Goal: Task Accomplishment & Management: Manage account settings

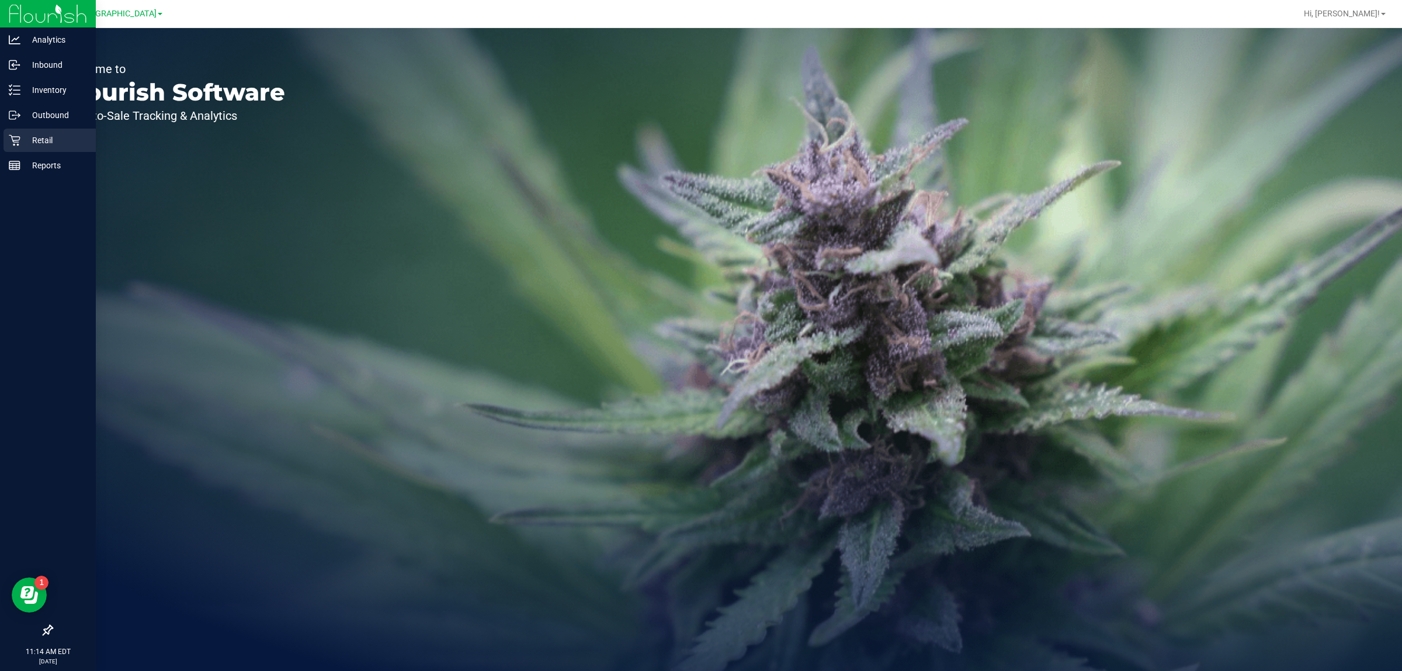
click at [26, 137] on p "Retail" at bounding box center [55, 140] width 70 height 14
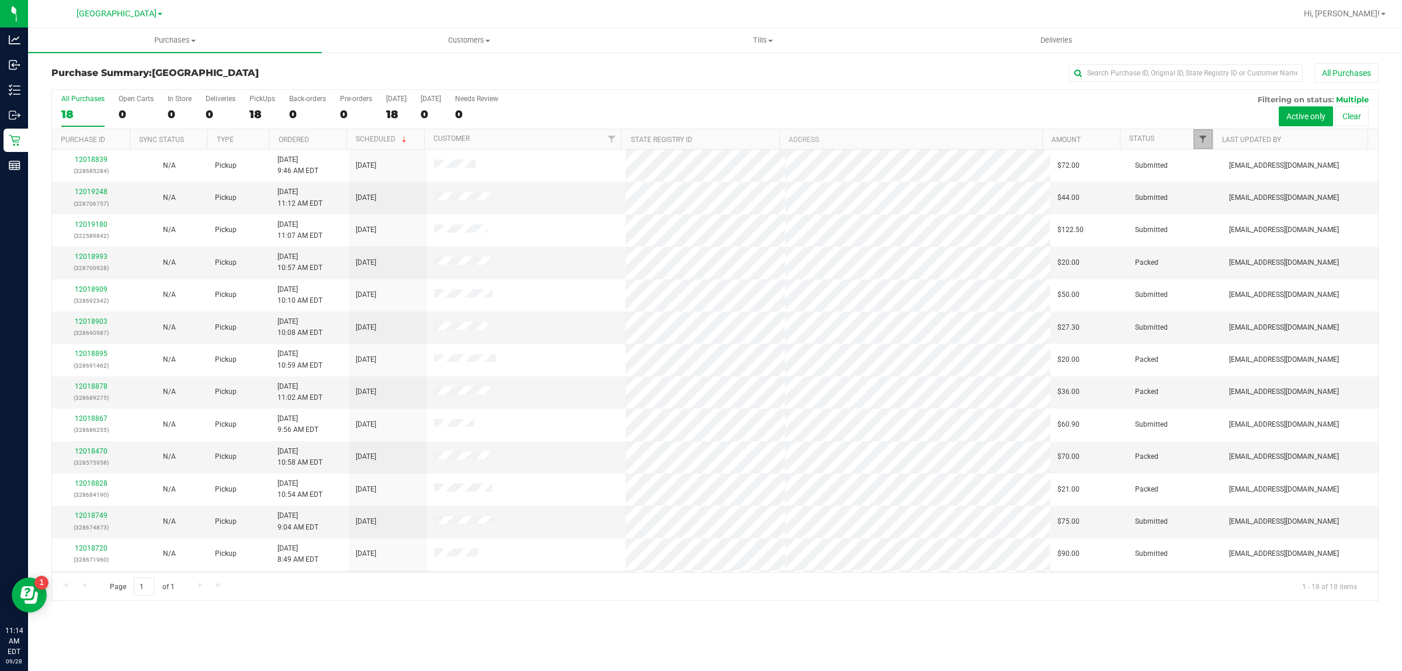
click at [1206, 138] on span "Filter" at bounding box center [1202, 138] width 9 height 9
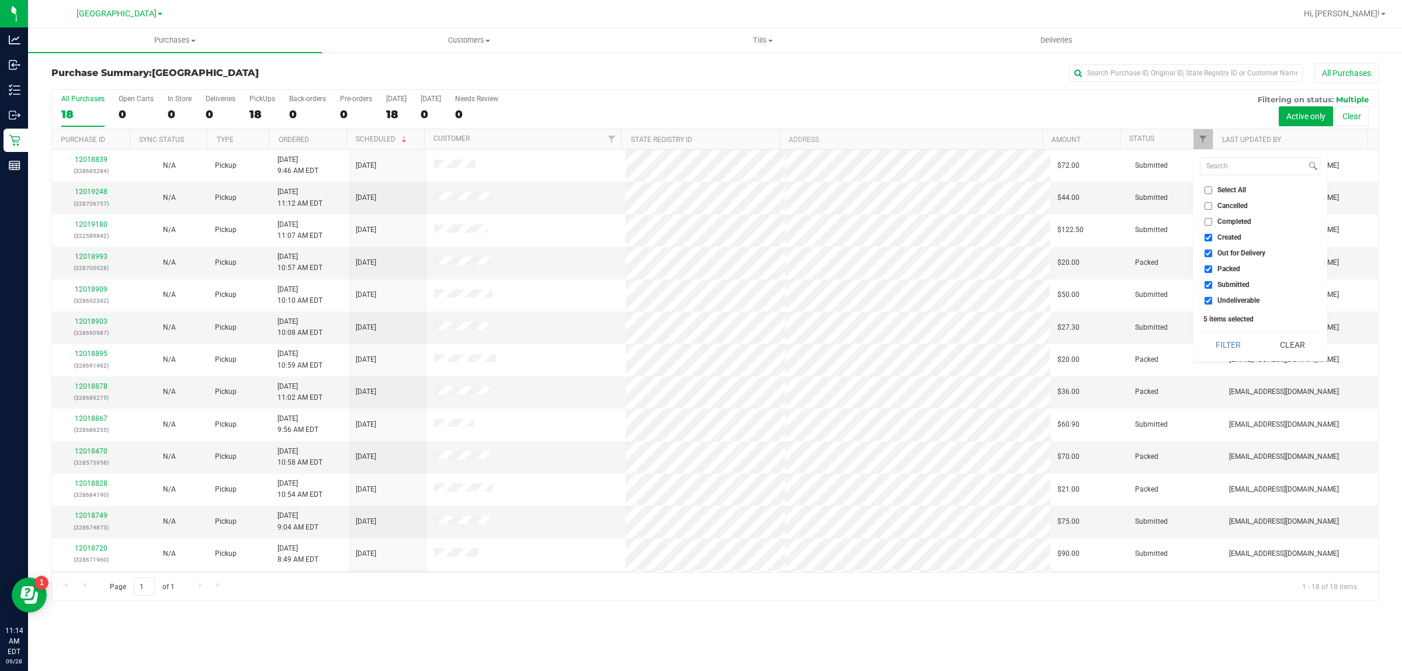
click at [1206, 301] on input "Undeliverable" at bounding box center [1209, 301] width 8 height 8
checkbox input "false"
click at [1210, 266] on input "Packed" at bounding box center [1209, 269] width 8 height 8
checkbox input "false"
click at [1210, 252] on input "Out for Delivery" at bounding box center [1209, 253] width 8 height 8
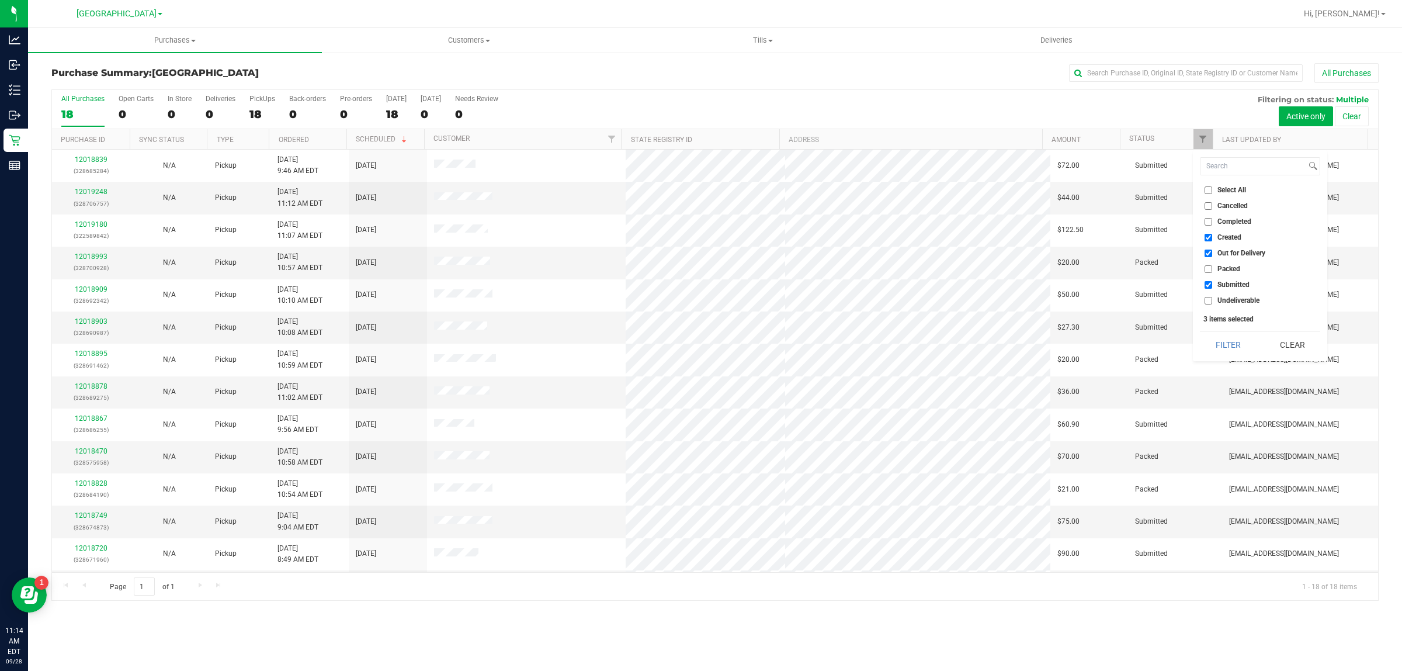
checkbox input "false"
click at [1210, 235] on input "Created" at bounding box center [1209, 238] width 8 height 8
checkbox input "false"
click at [1246, 335] on button "Filter" at bounding box center [1228, 345] width 56 height 26
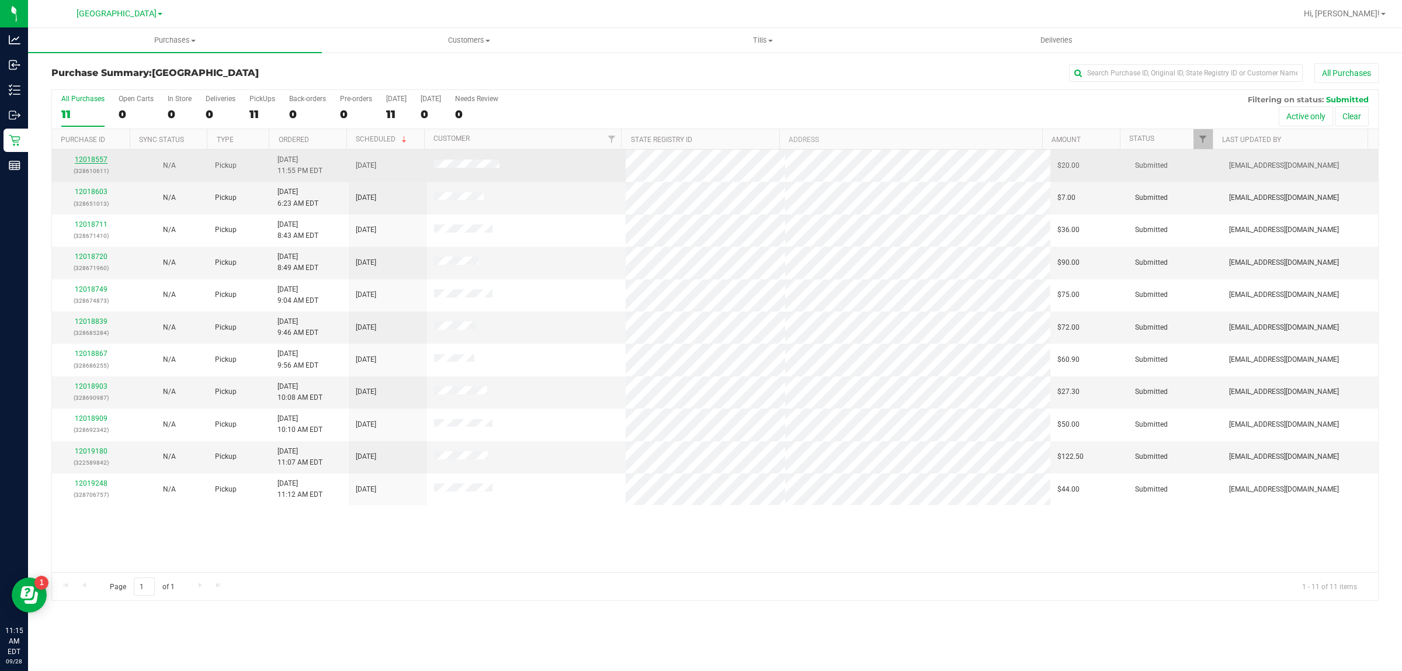
click at [94, 161] on link "12018557" at bounding box center [91, 159] width 33 height 8
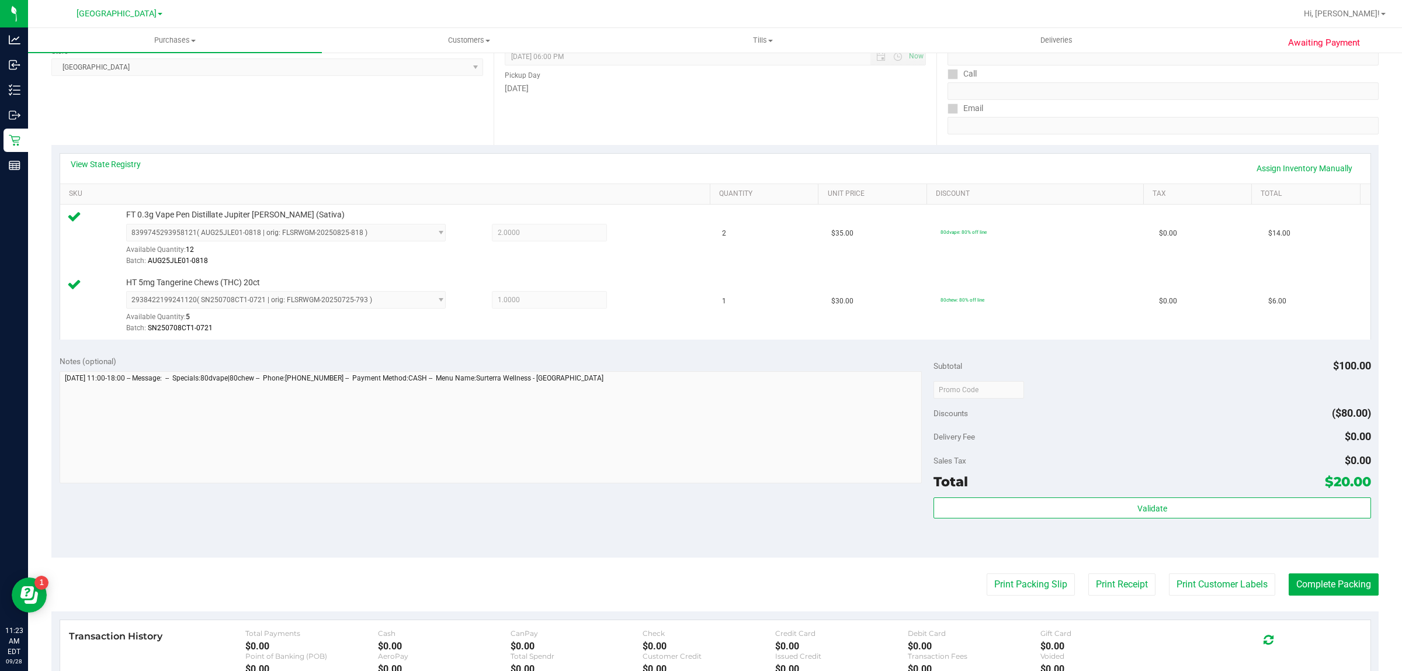
scroll to position [352, 0]
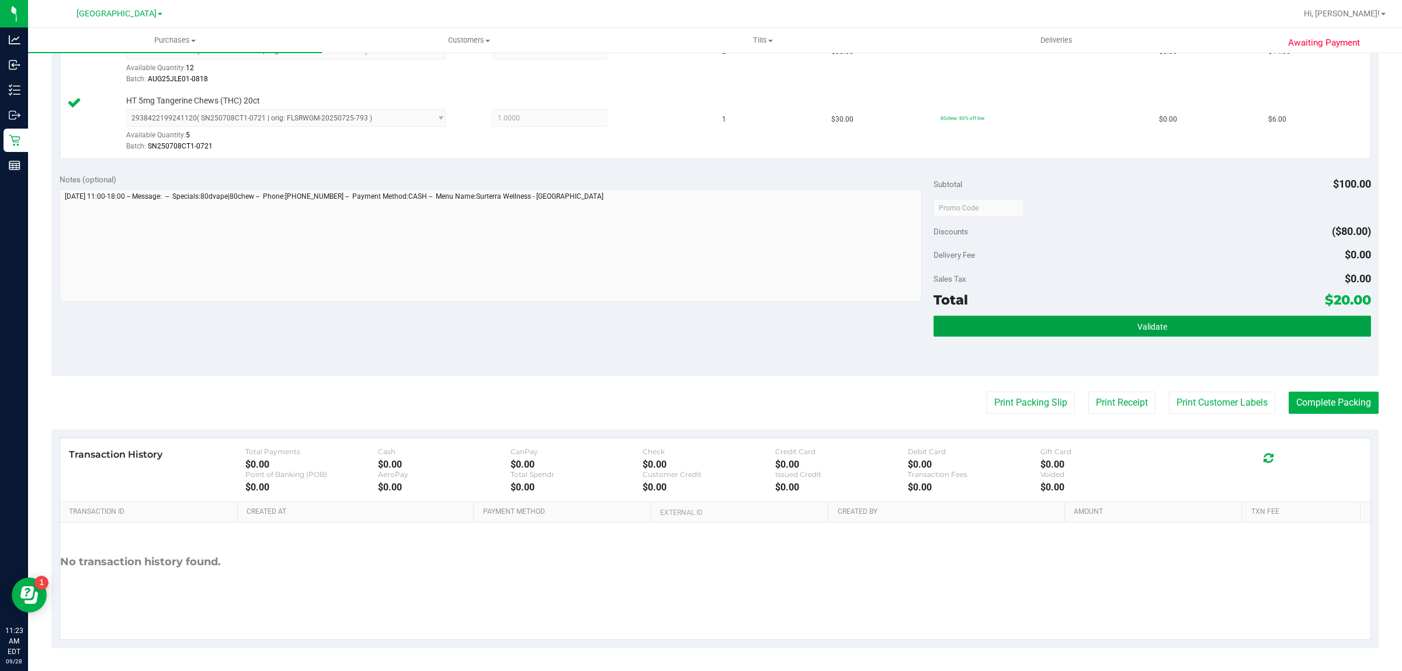
click at [1043, 327] on button "Validate" at bounding box center [1152, 325] width 437 height 21
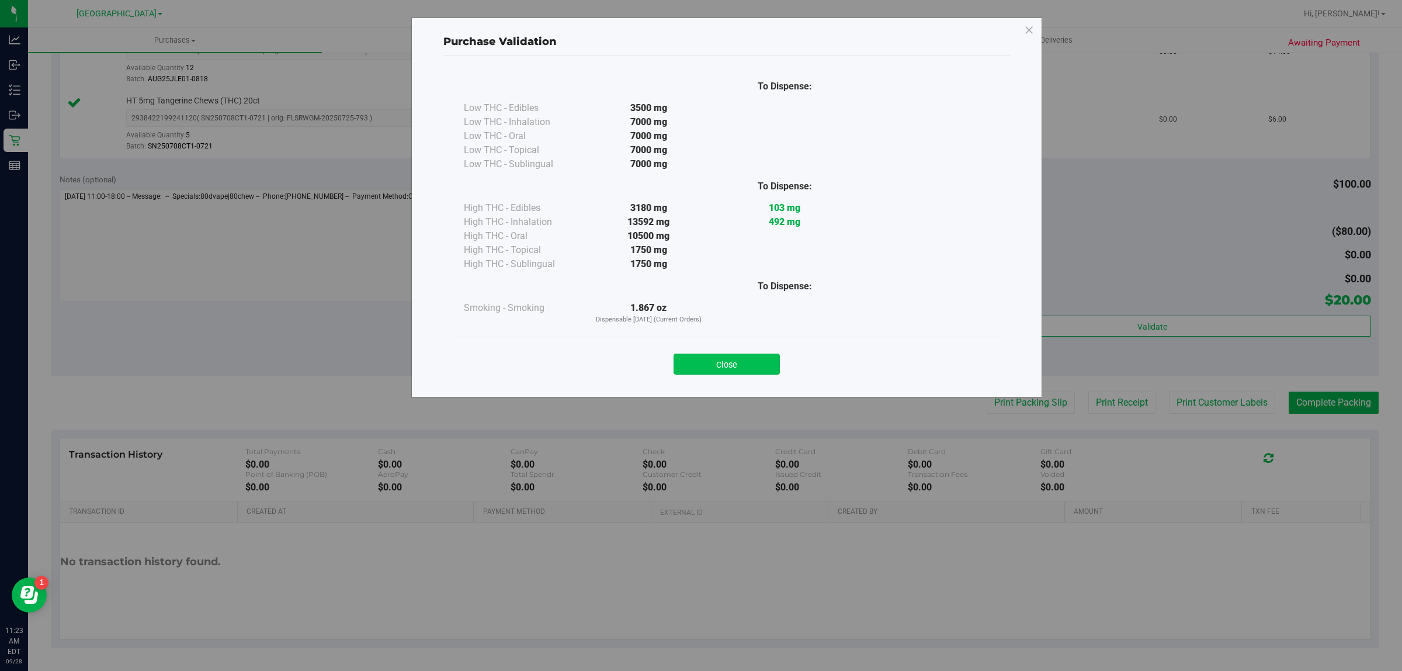
click at [731, 358] on button "Close" at bounding box center [727, 363] width 106 height 21
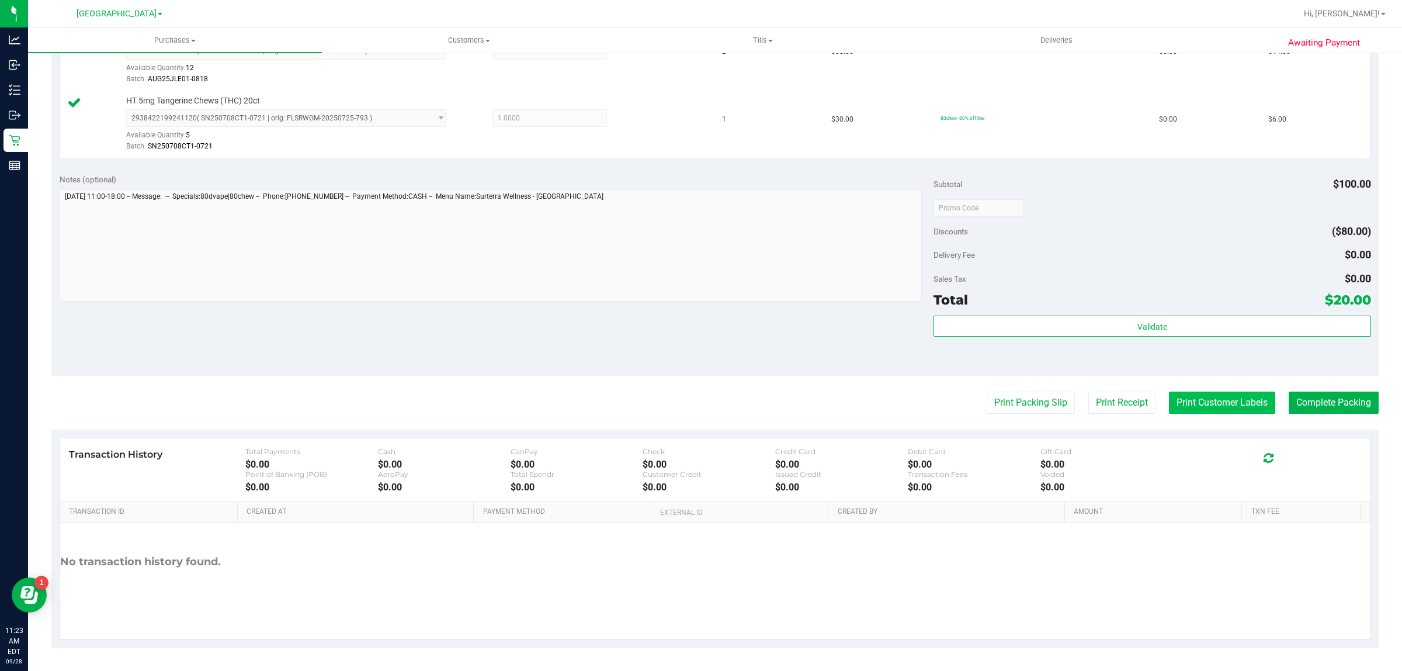
click at [1173, 397] on button "Print Customer Labels" at bounding box center [1222, 402] width 106 height 22
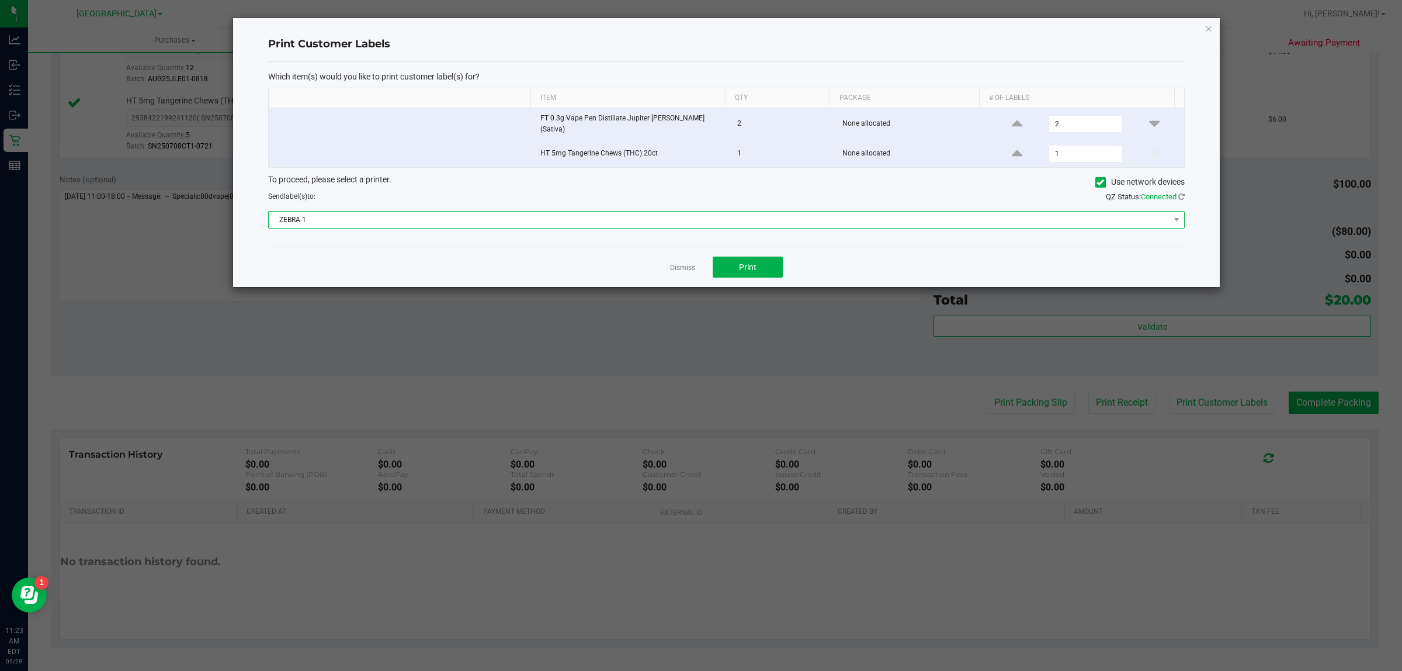
click at [612, 216] on span "ZEBRA-1" at bounding box center [719, 219] width 901 height 16
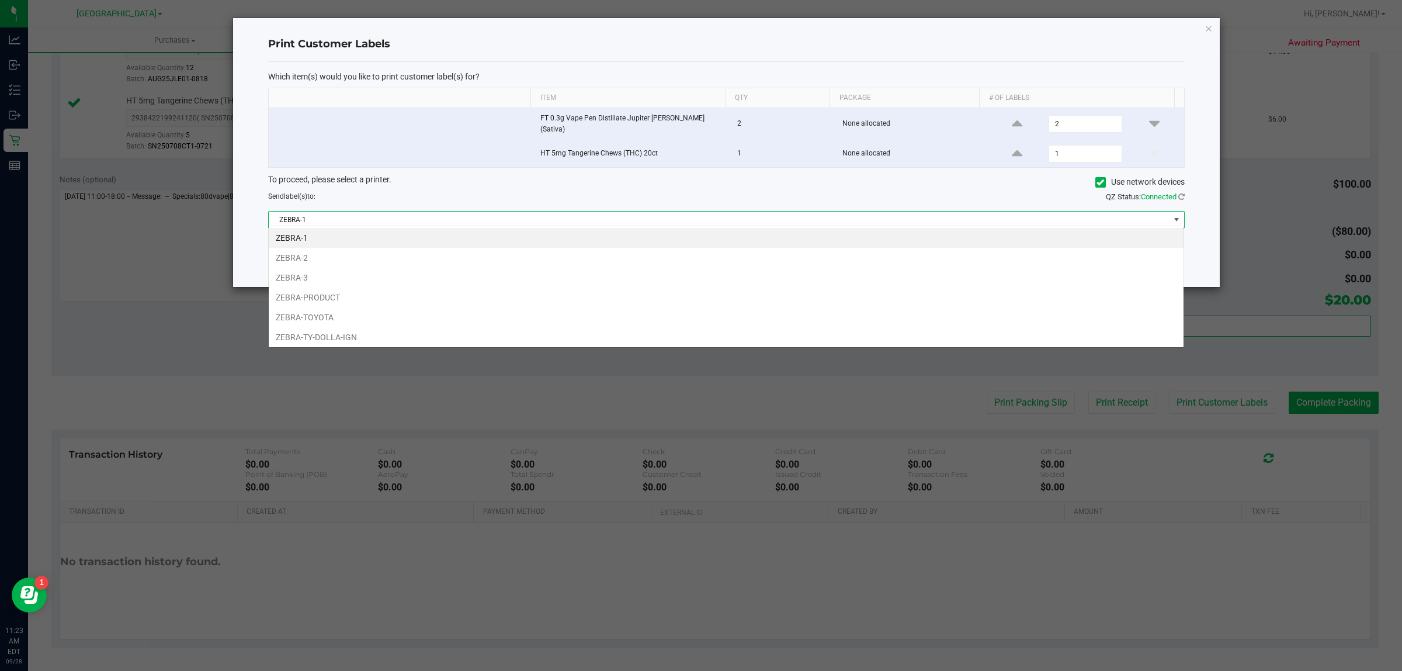
scroll to position [18, 916]
click at [328, 322] on li "ZEBRA-TOYOTA" at bounding box center [726, 317] width 915 height 20
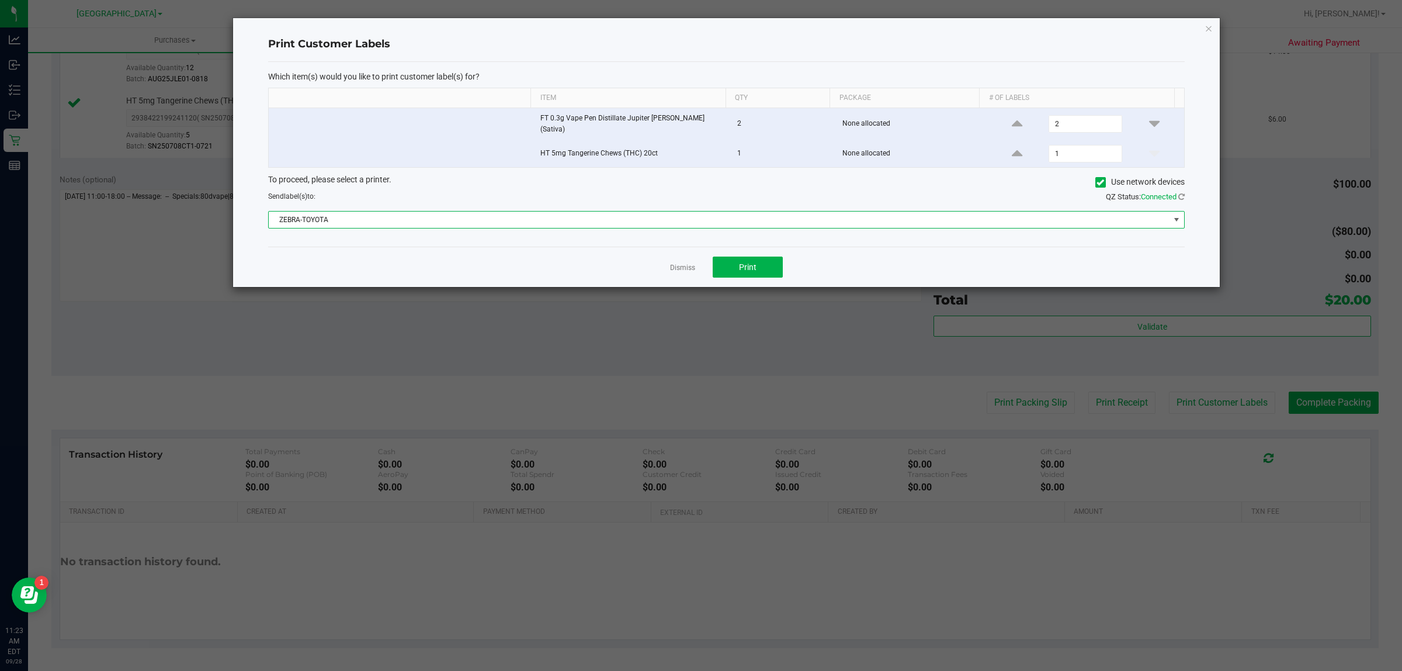
click at [745, 252] on div "Dismiss Print" at bounding box center [726, 267] width 917 height 40
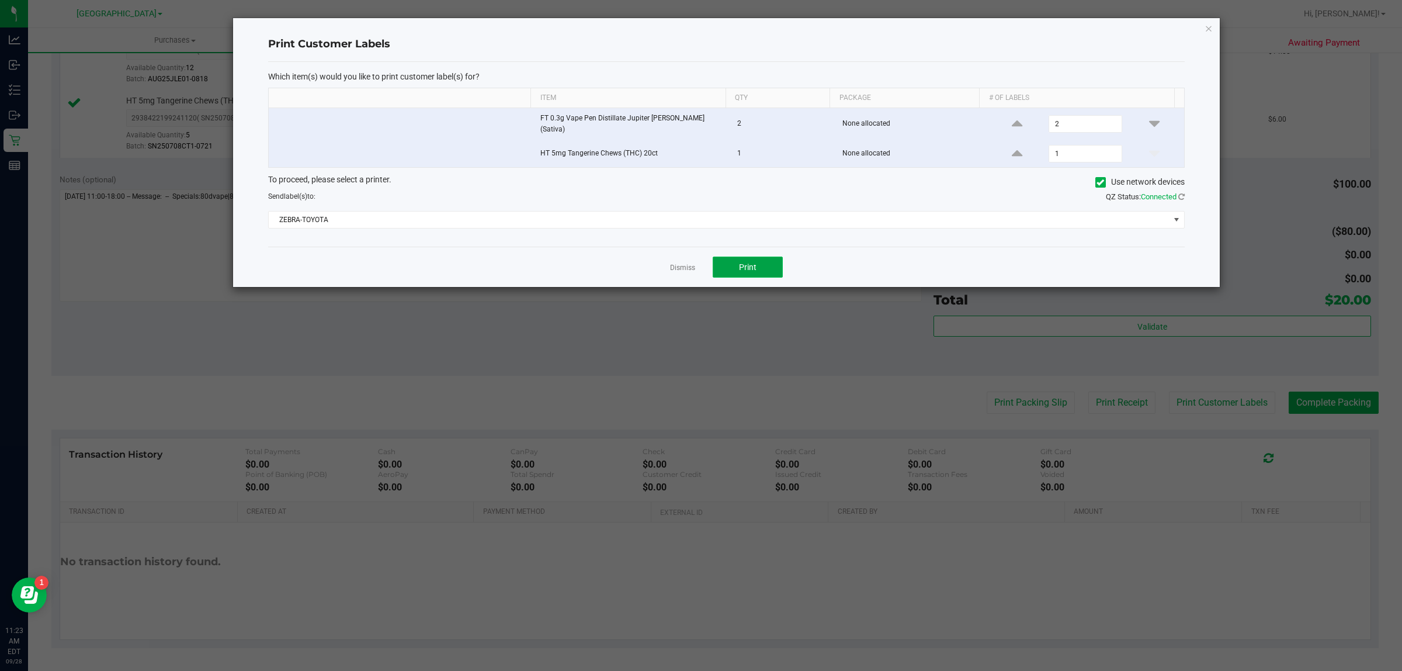
click at [745, 256] on button "Print" at bounding box center [748, 266] width 70 height 21
click at [692, 263] on link "Dismiss" at bounding box center [682, 268] width 25 height 10
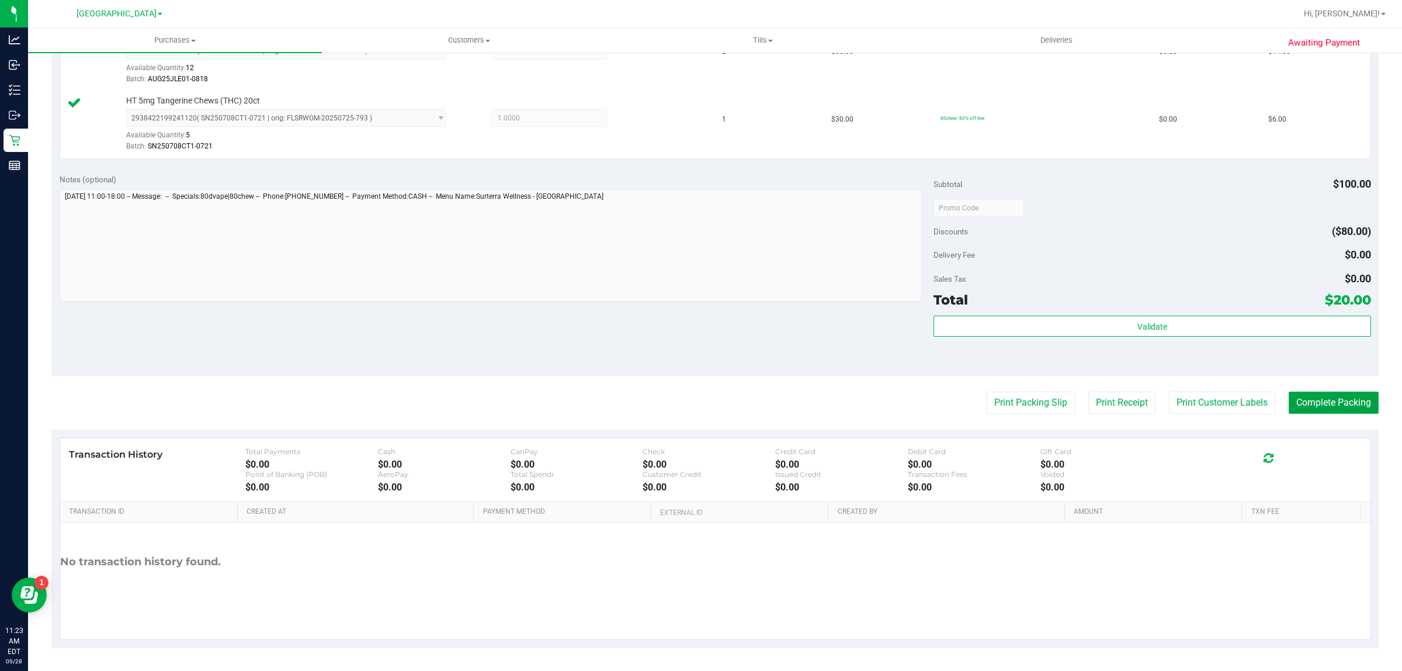
click at [1322, 395] on button "Complete Packing" at bounding box center [1334, 402] width 90 height 22
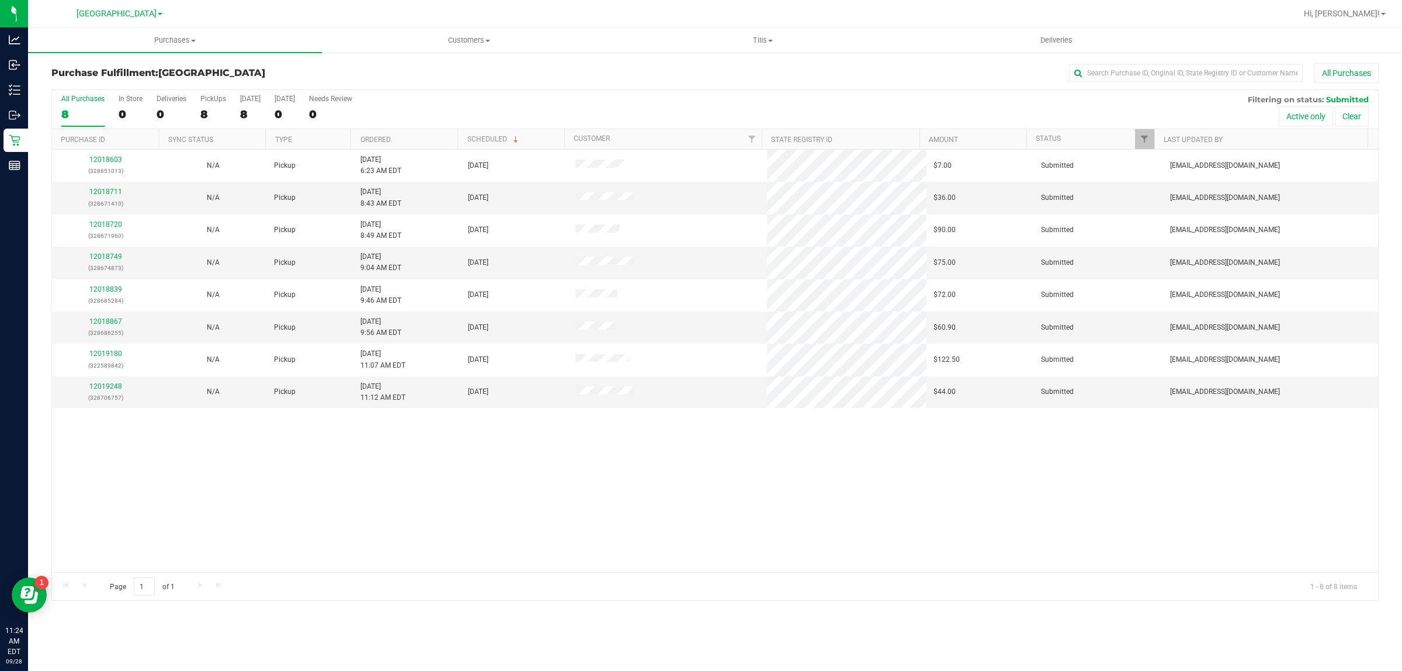
click at [558, 469] on div "12018603 (328651013) N/A Pickup [DATE] 6:23 AM EDT 9/28/2025 $7.00 Submitted [E…" at bounding box center [715, 361] width 1326 height 422
click at [101, 188] on div "12018711 (328671410)" at bounding box center [105, 197] width 93 height 22
click at [109, 194] on link "12018711" at bounding box center [105, 192] width 33 height 8
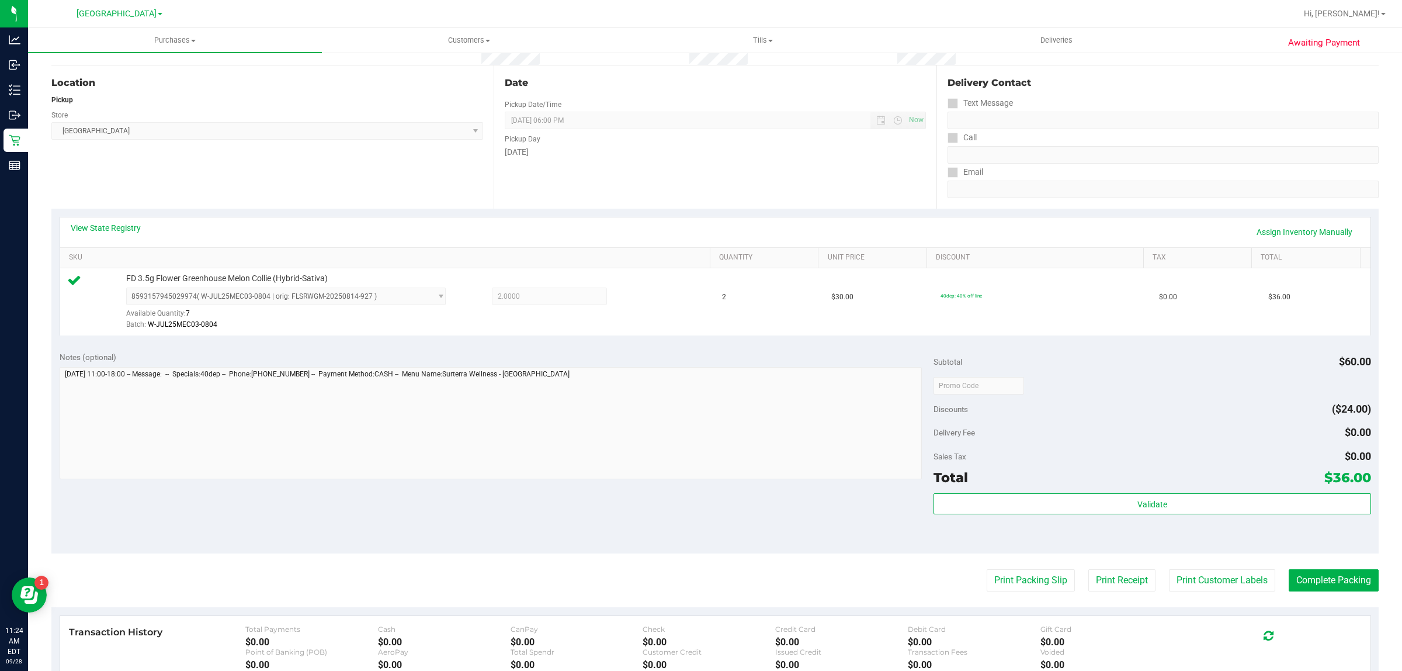
scroll to position [219, 0]
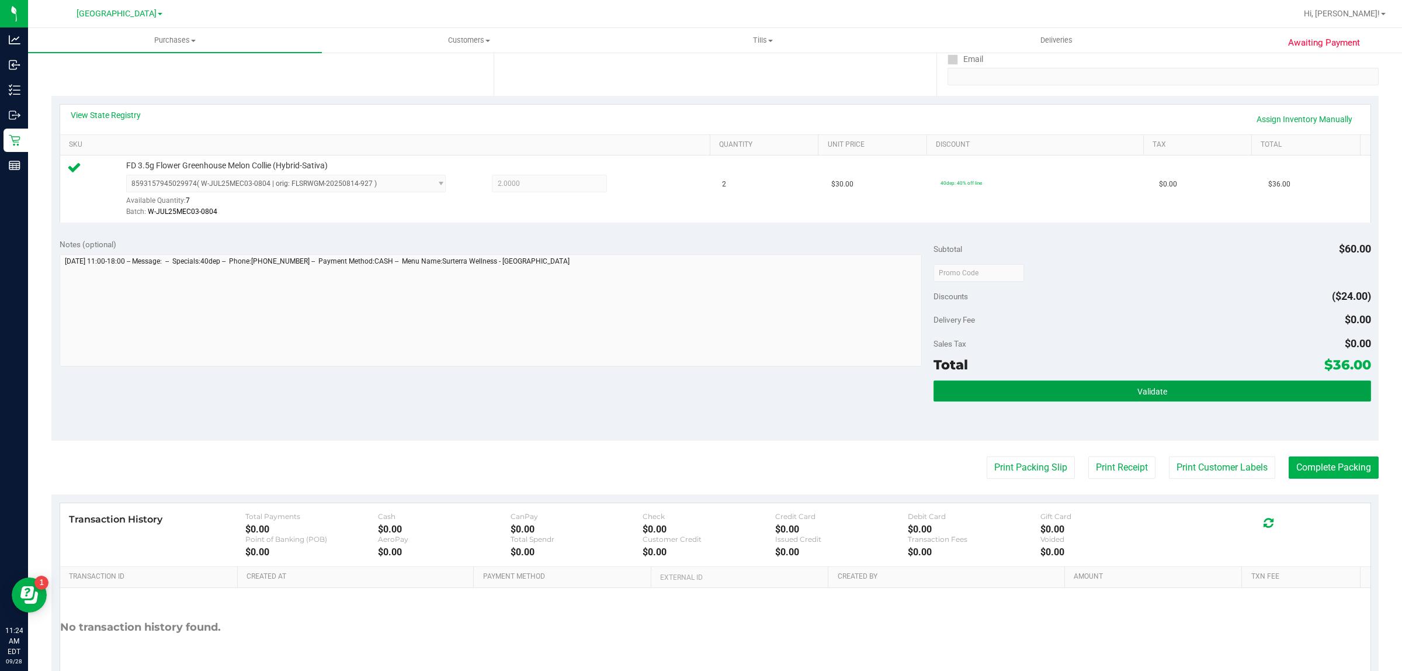
click at [1117, 392] on button "Validate" at bounding box center [1152, 390] width 437 height 21
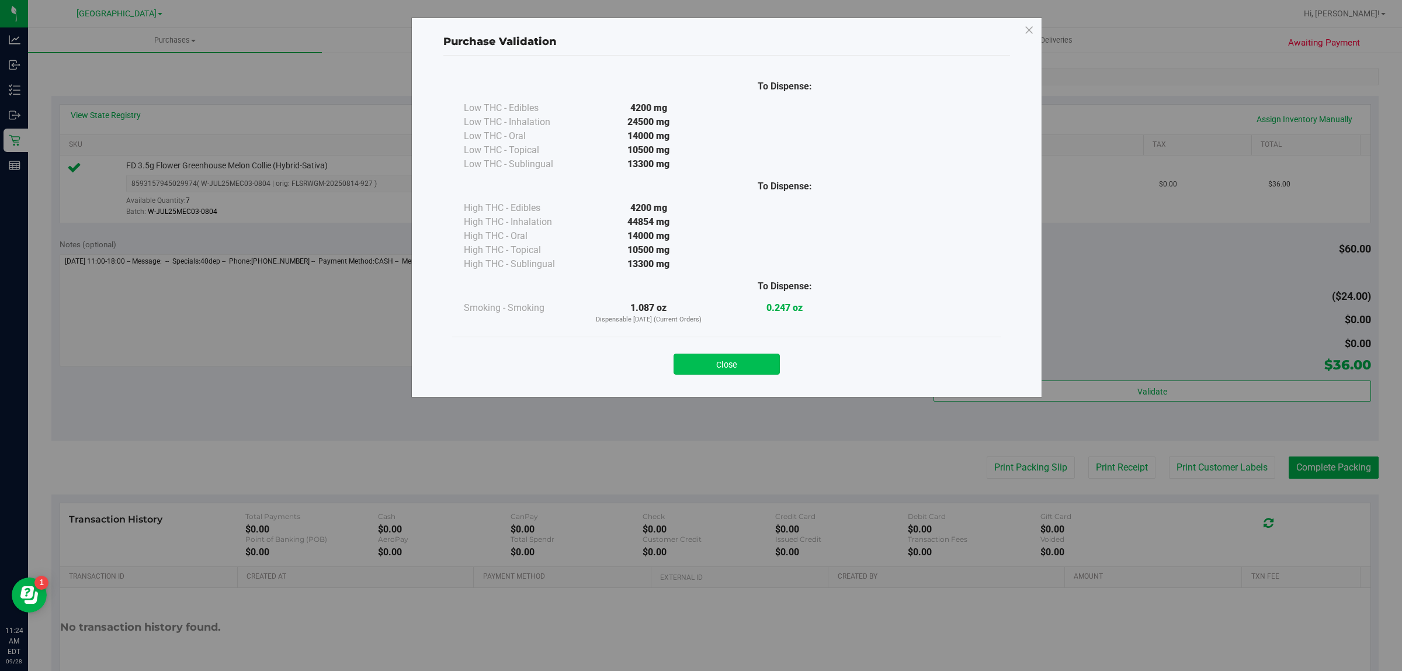
click at [735, 368] on button "Close" at bounding box center [727, 363] width 106 height 21
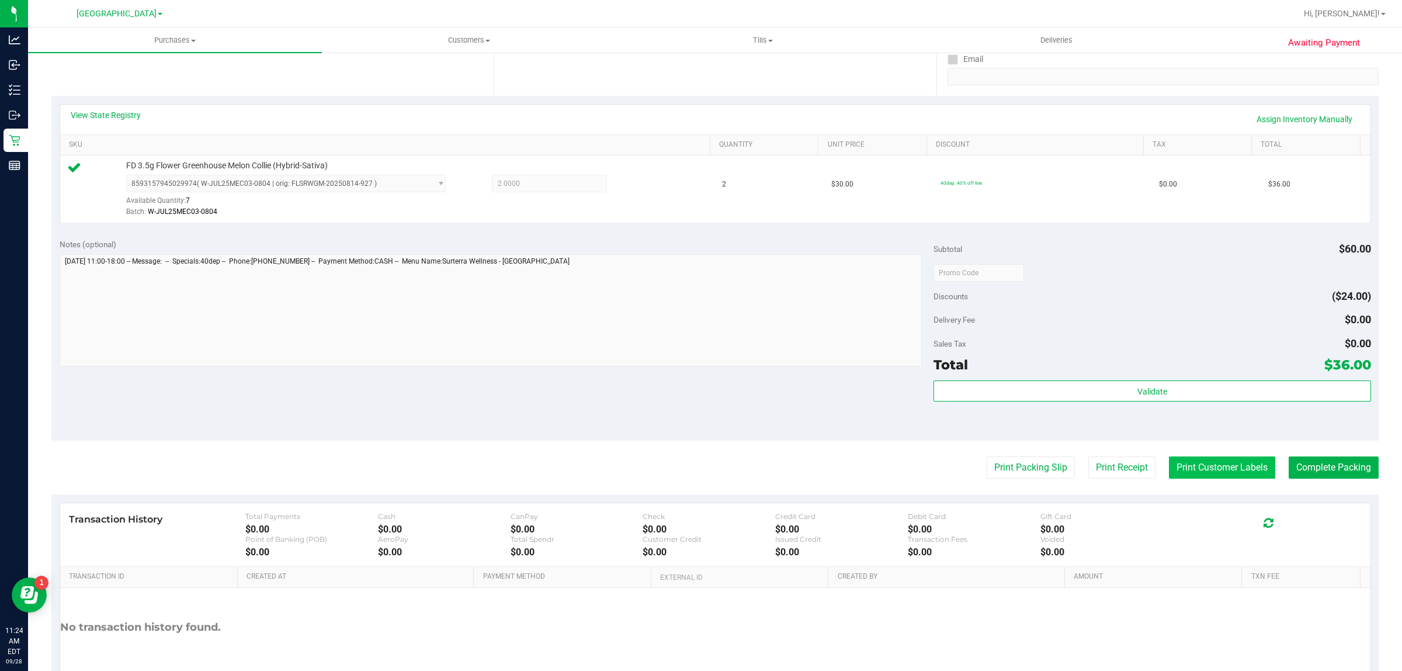
click at [1196, 474] on button "Print Customer Labels" at bounding box center [1222, 467] width 106 height 22
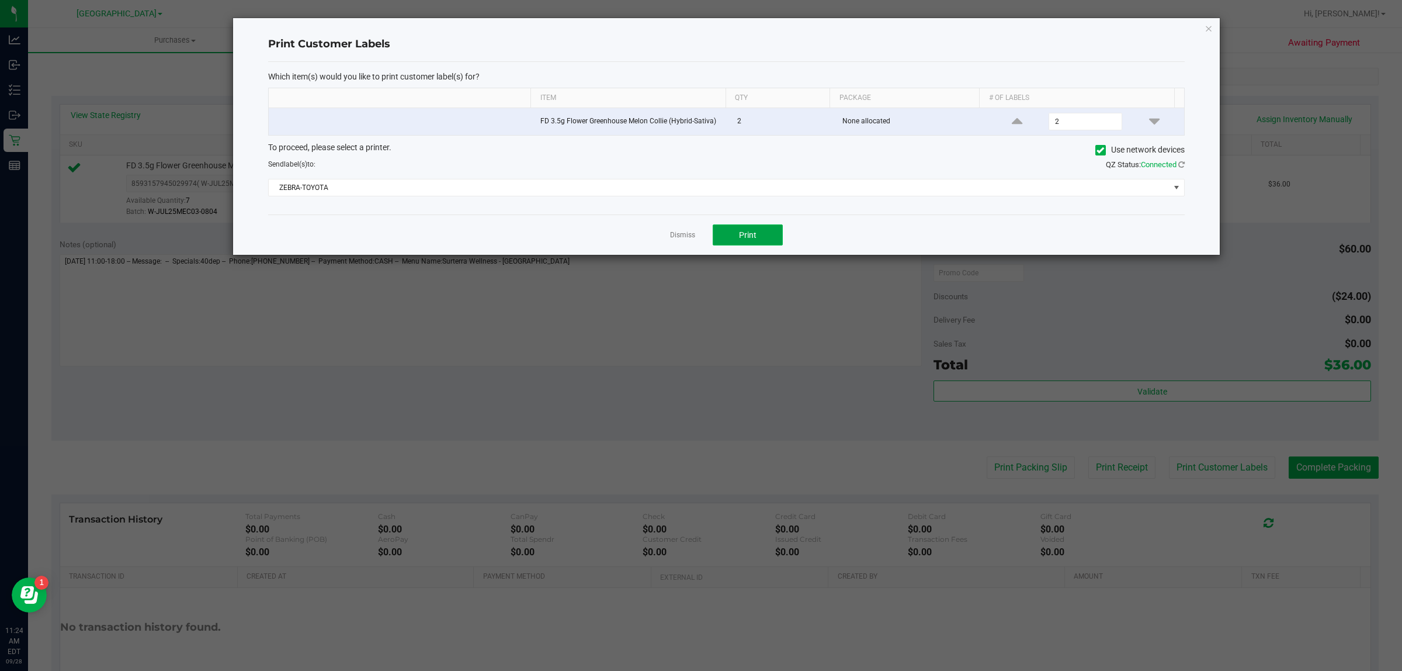
click at [754, 234] on span "Print" at bounding box center [748, 234] width 18 height 9
click at [675, 233] on link "Dismiss" at bounding box center [682, 235] width 25 height 10
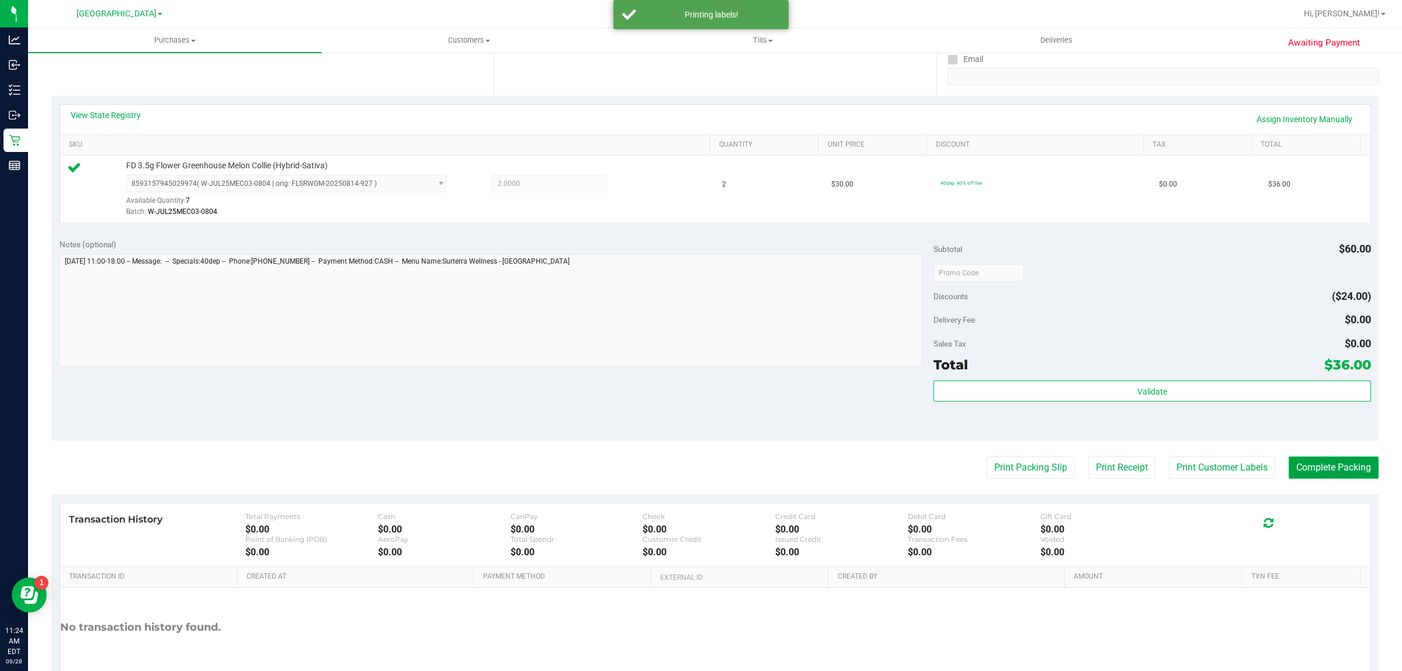
click at [1290, 463] on button "Complete Packing" at bounding box center [1334, 467] width 90 height 22
